Goal: Transaction & Acquisition: Book appointment/travel/reservation

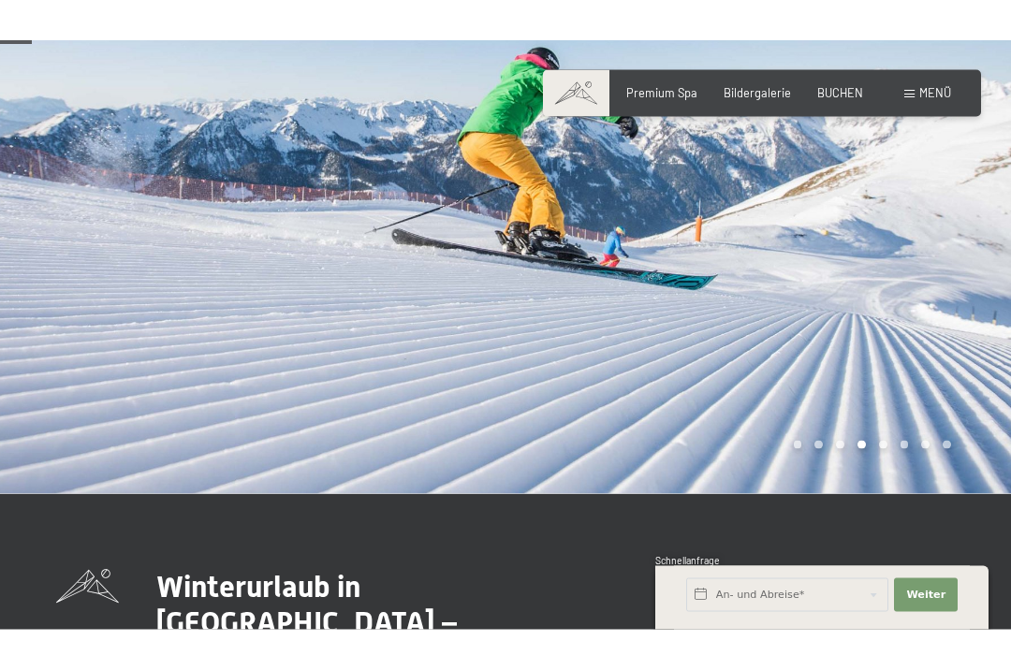
scroll to position [155, 0]
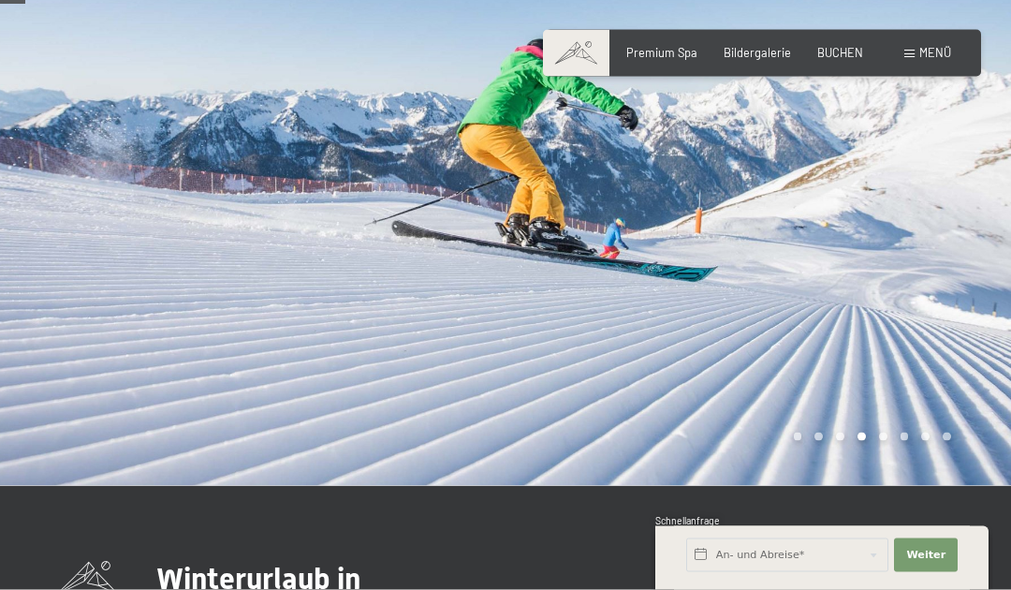
click at [836, 25] on div at bounding box center [759, 181] width 506 height 609
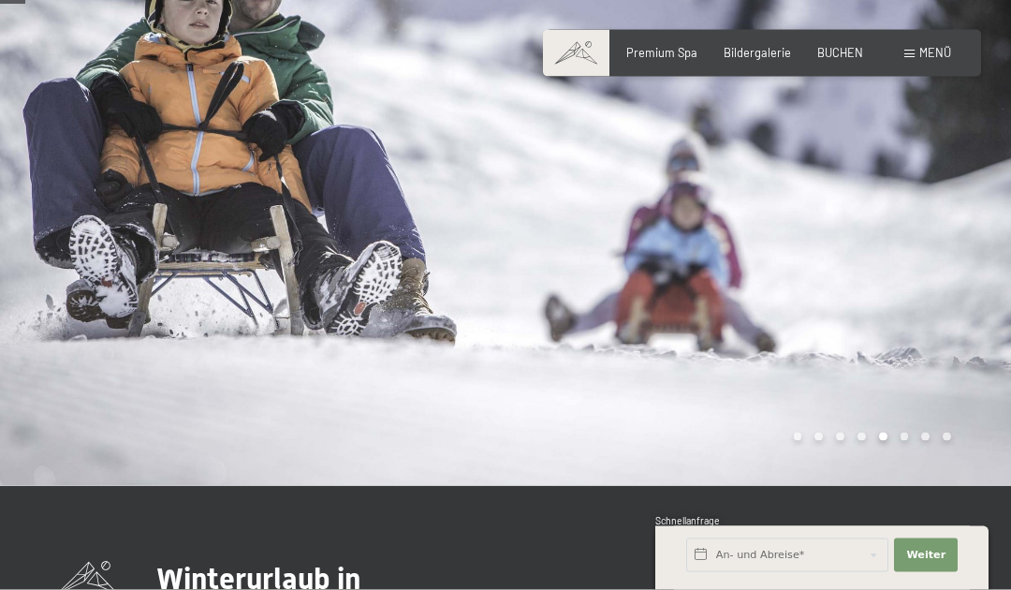
scroll to position [124, 0]
click at [839, 51] on span "BUCHEN" at bounding box center [840, 52] width 46 height 15
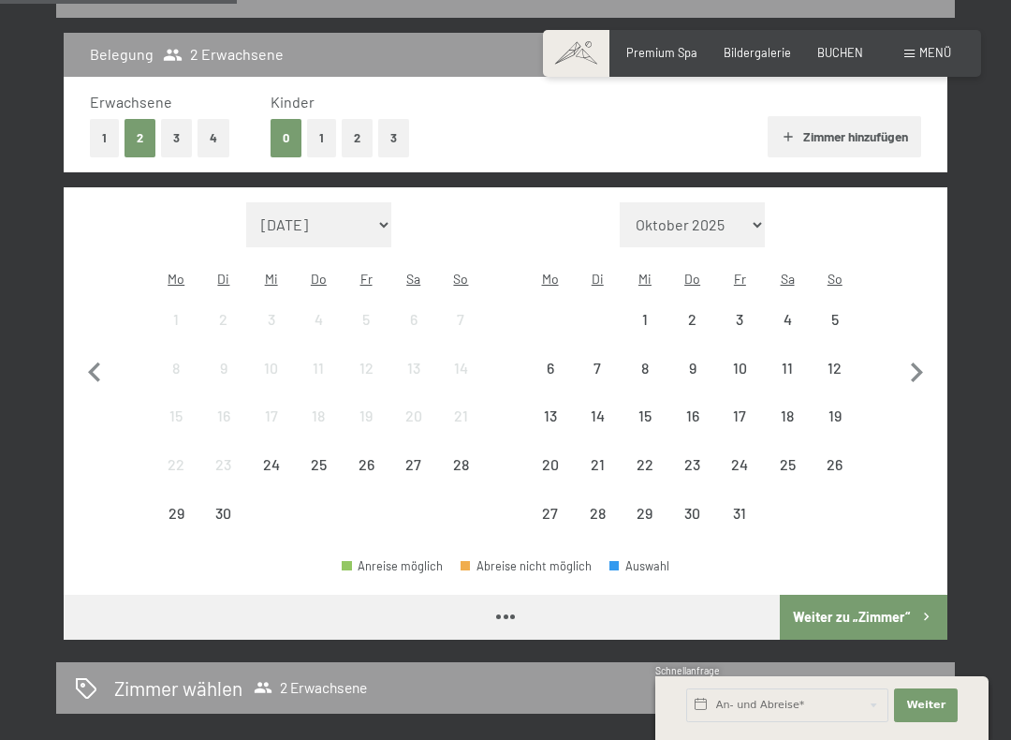
scroll to position [391, 0]
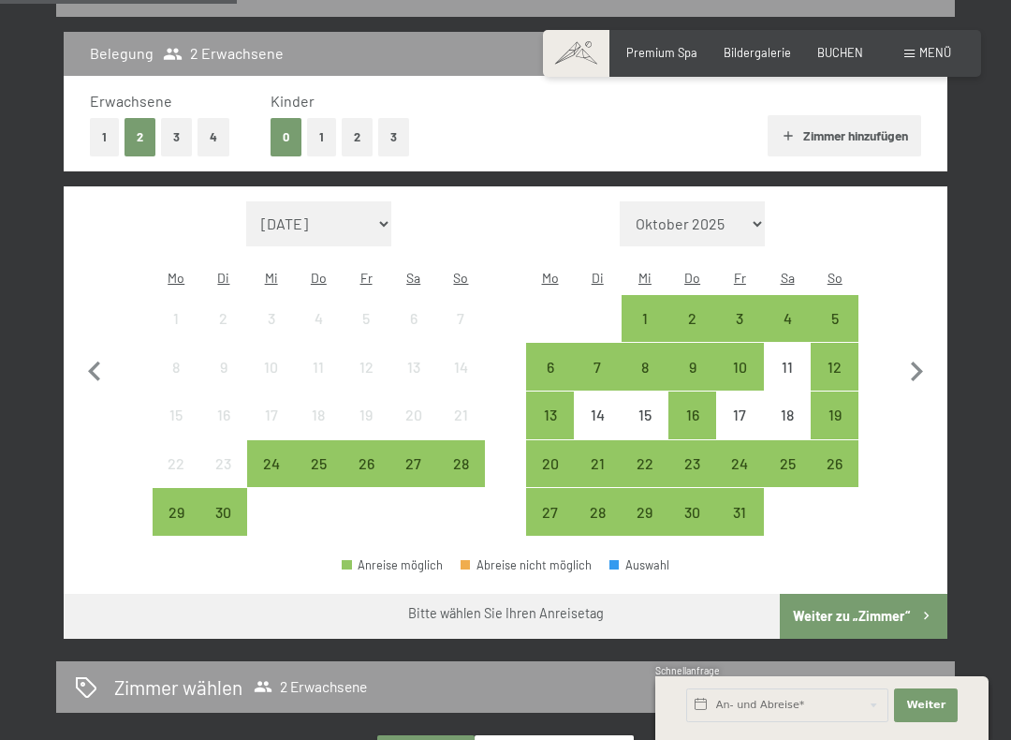
click at [932, 370] on icon "button" at bounding box center [916, 371] width 39 height 39
select select "[DATE]"
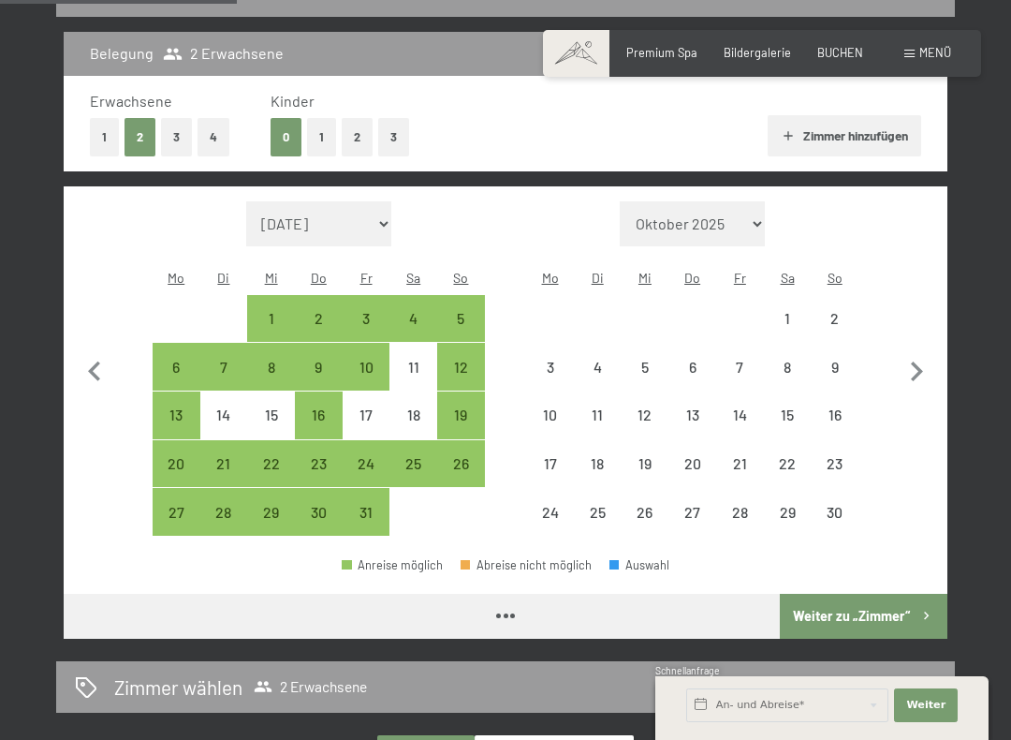
click at [917, 358] on icon "button" at bounding box center [916, 371] width 39 height 39
select select "2025-11-01"
select select "2025-12-01"
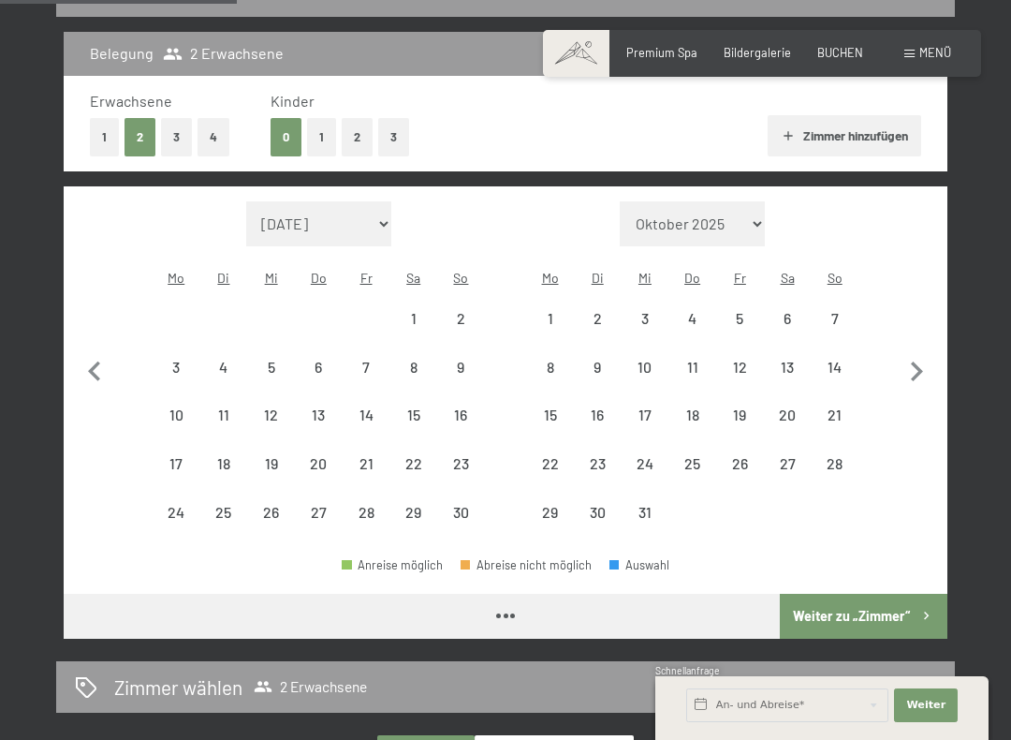
select select "2025-11-01"
select select "2025-12-01"
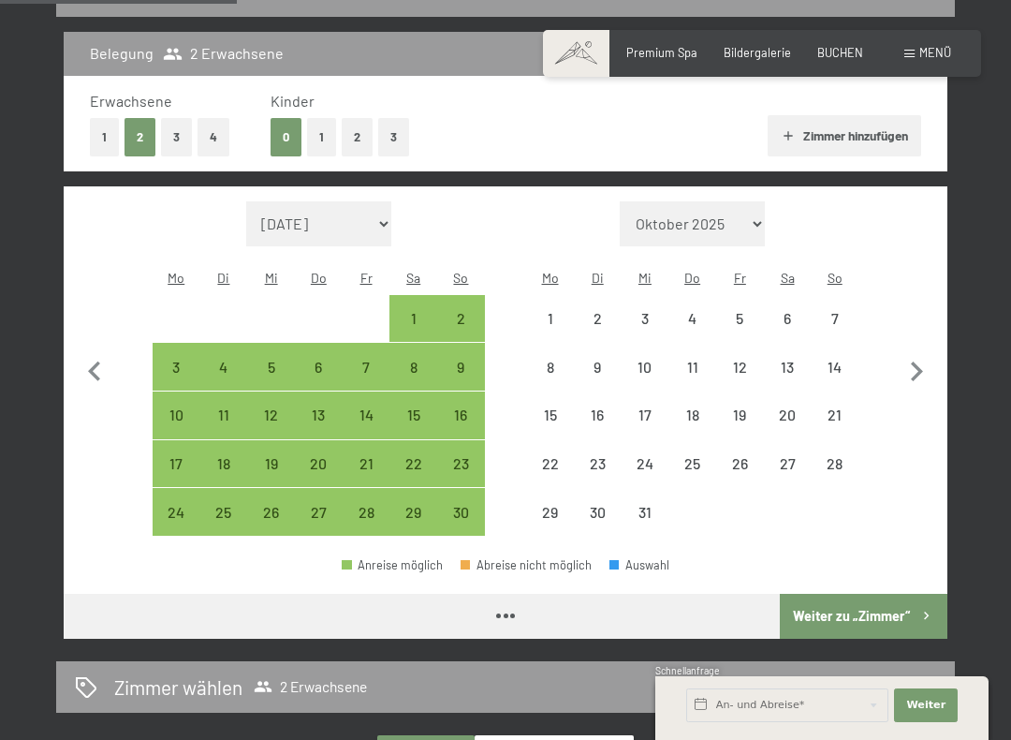
select select "2025-11-01"
select select "2025-12-01"
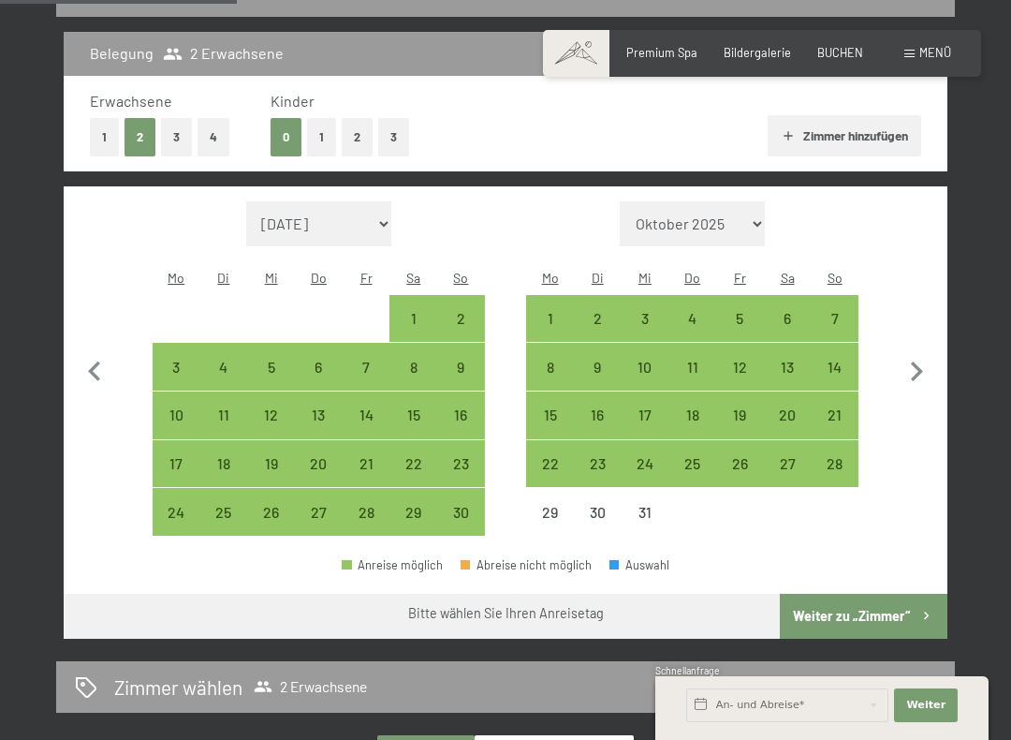
click at [918, 361] on icon "button" at bounding box center [917, 371] width 12 height 20
select select "2025-12-01"
select select "2026-01-01"
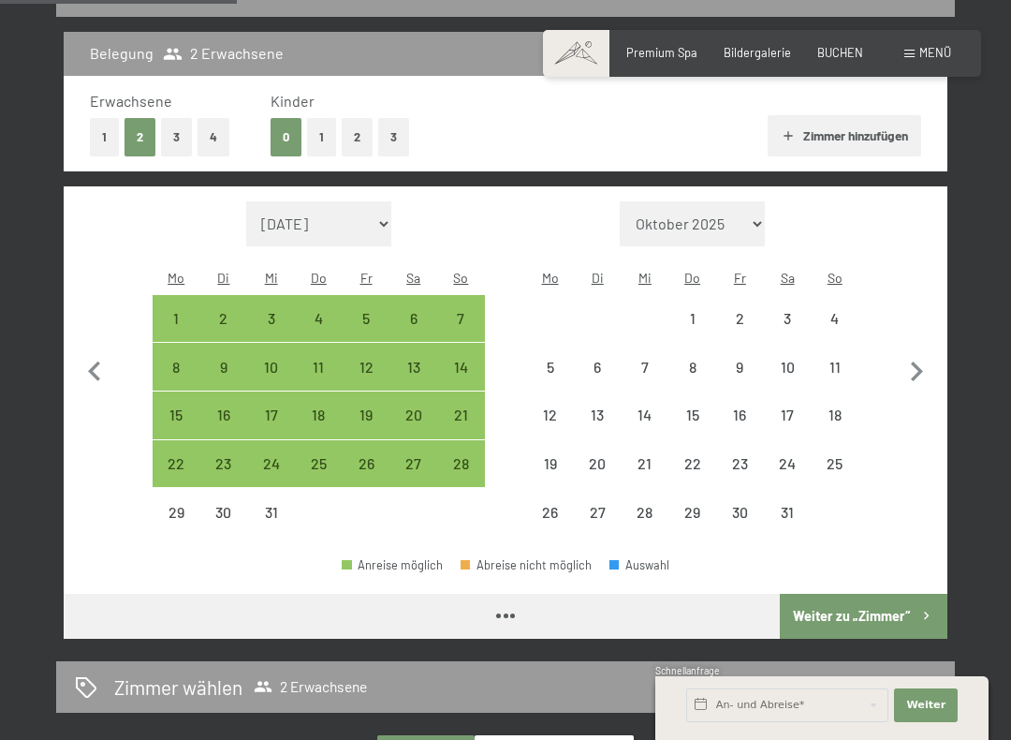
select select "2025-12-01"
select select "2026-01-01"
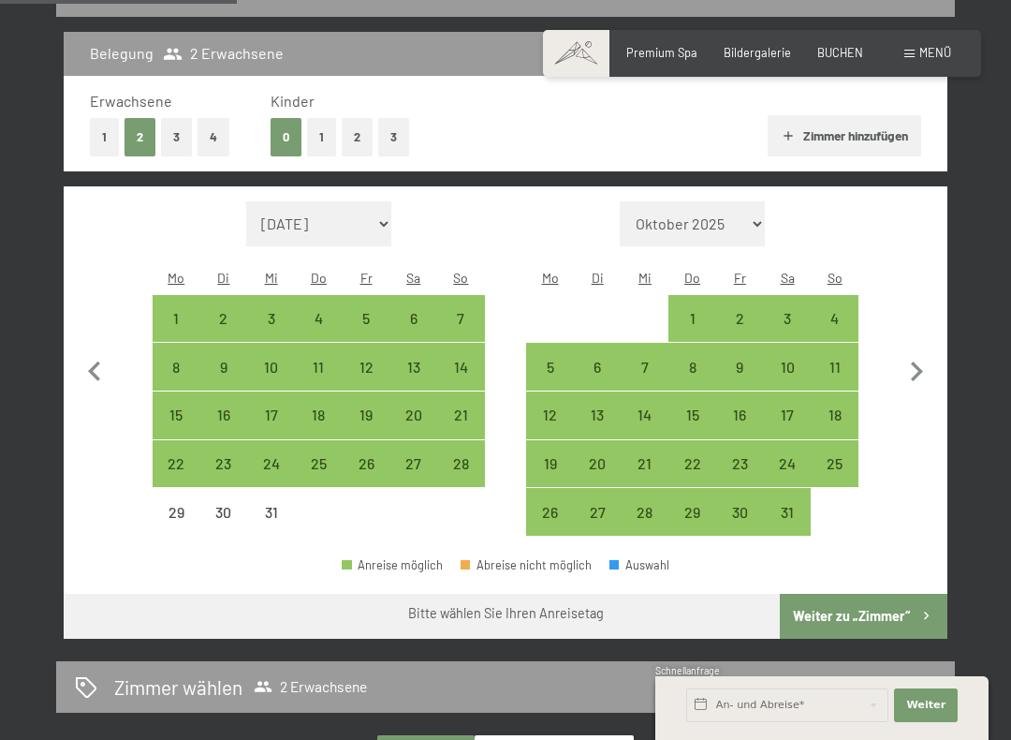
click at [843, 360] on div "11" at bounding box center [835, 382] width 44 height 44
select select "2025-12-01"
select select "2026-01-01"
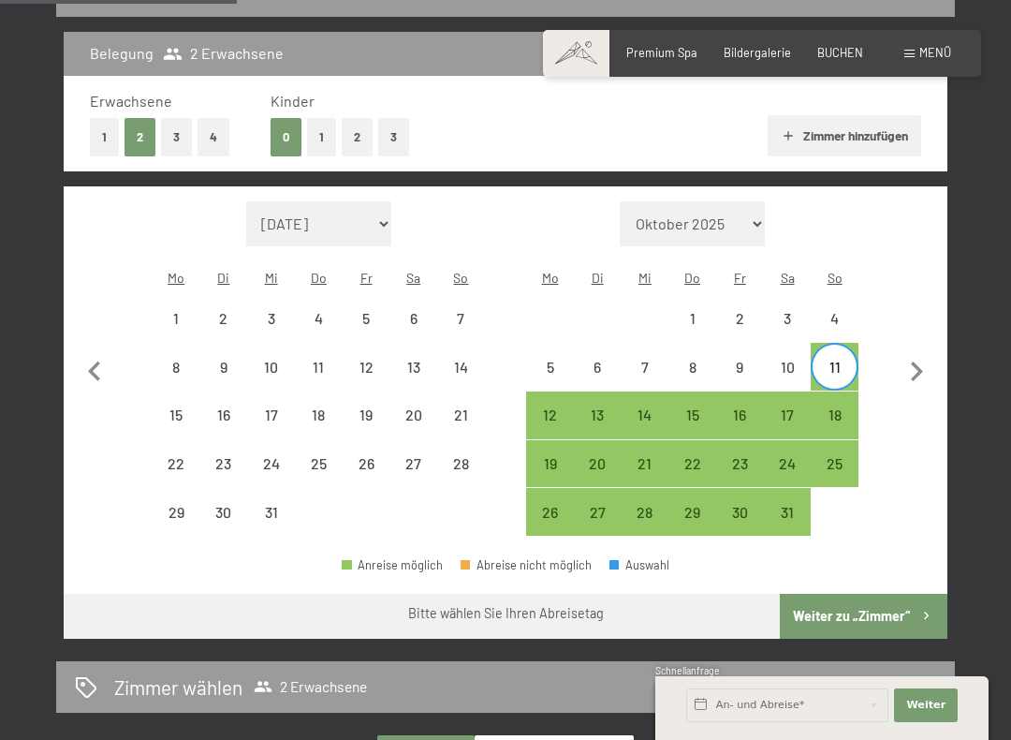
click at [850, 407] on div "18" at bounding box center [835, 429] width 44 height 44
select select "2025-12-01"
select select "2026-01-01"
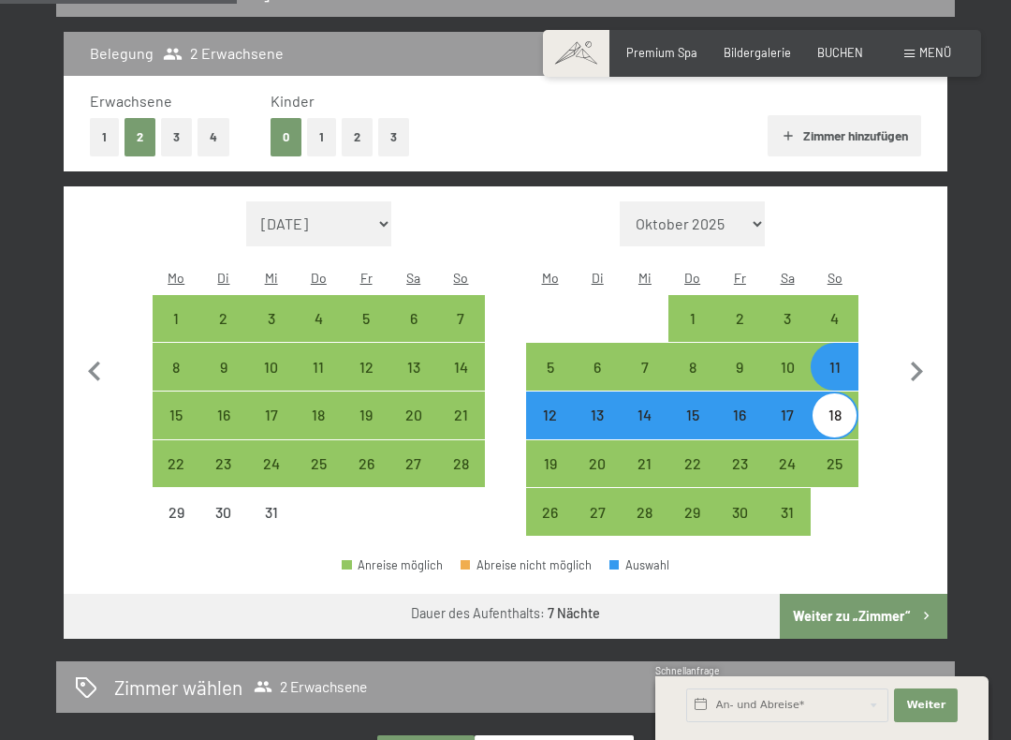
click at [913, 594] on button "Weiter zu „Zimmer“" at bounding box center [864, 616] width 168 height 45
select select "2025-12-01"
select select "2026-01-01"
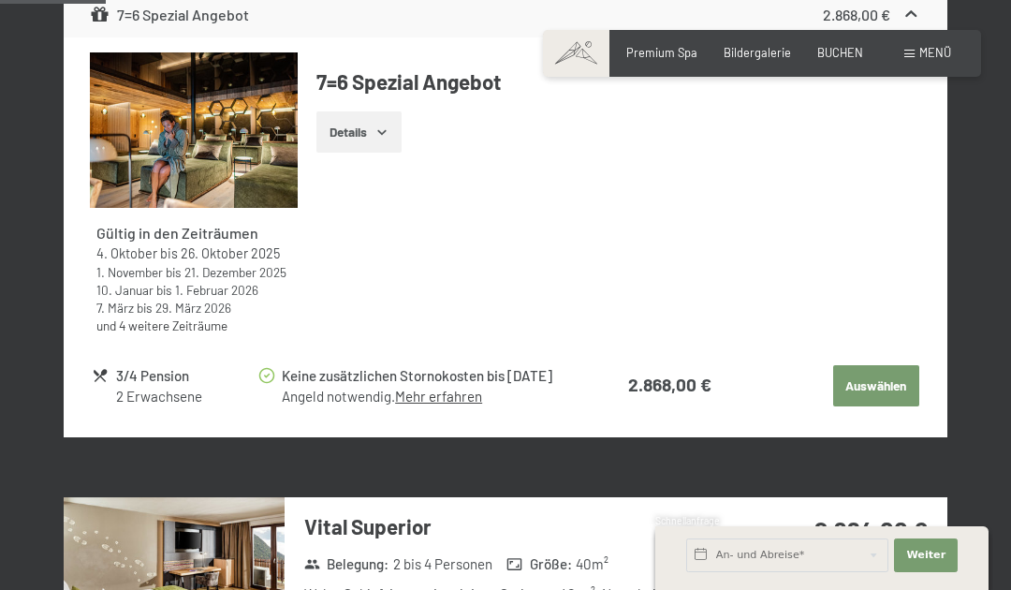
scroll to position [862, 0]
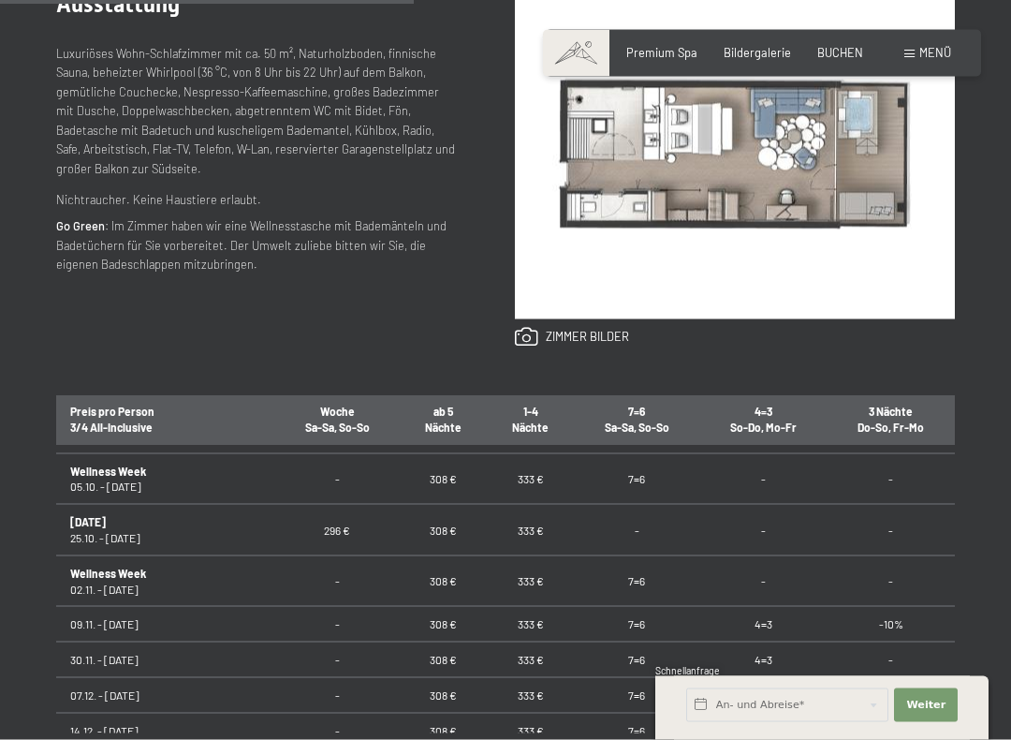
scroll to position [815, 0]
